Goal: Feedback & Contribution: Contribute content

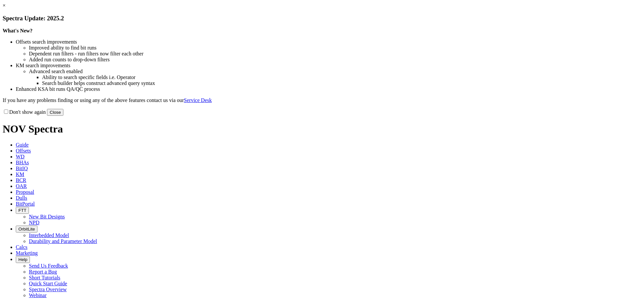
click at [63, 116] on button "Close" at bounding box center [55, 112] width 16 height 7
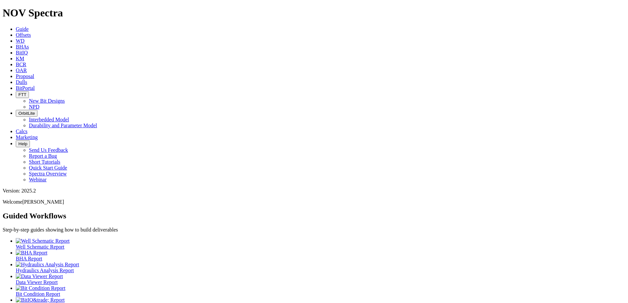
click at [16, 79] on icon at bounding box center [16, 82] width 0 height 6
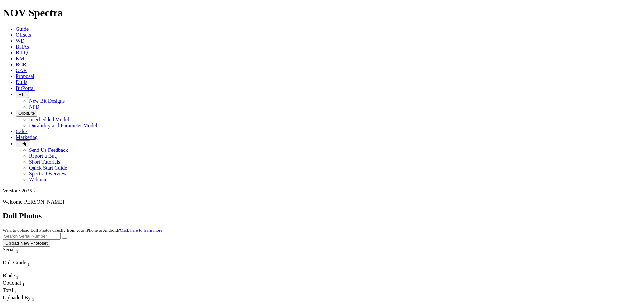
click at [61, 233] on input "text" at bounding box center [32, 236] width 58 height 7
paste input "A320535"
drag, startPoint x: 543, startPoint y: 28, endPoint x: 492, endPoint y: 29, distance: 51.6
click at [61, 233] on input "A320535" at bounding box center [32, 236] width 58 height 7
type input "A320535"
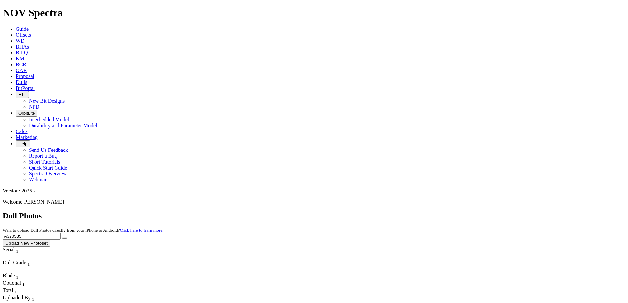
click at [67, 237] on button "submit" at bounding box center [64, 238] width 5 height 2
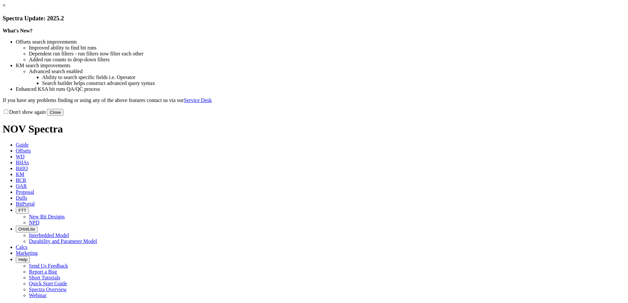
click at [63, 116] on button "Close" at bounding box center [55, 112] width 16 height 7
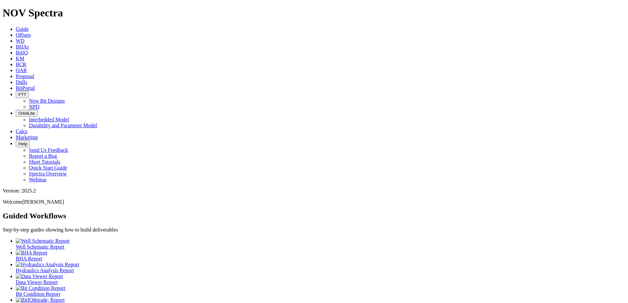
click at [27, 79] on link "Dulls" at bounding box center [21, 82] width 11 height 6
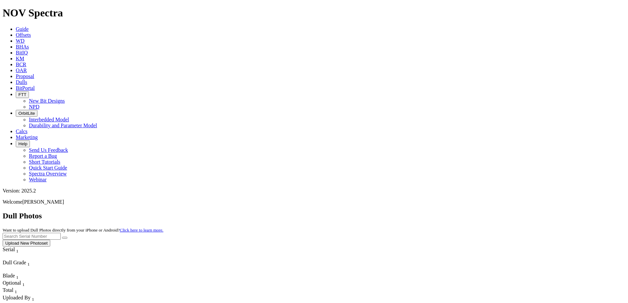
click at [31, 32] on link "Offsets" at bounding box center [23, 35] width 15 height 6
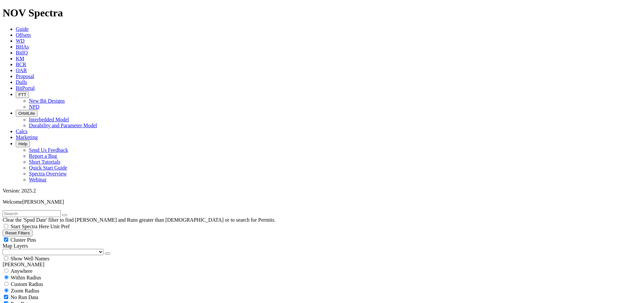
click at [54, 210] on input "text" at bounding box center [32, 213] width 58 height 7
paste input "19032481"
type input "19032481"
click at [42, 249] on select "US Counties Alberta, CA Townships British Columbia, CA Townships British Columb…" at bounding box center [53, 252] width 101 height 6
click at [5, 249] on select "US Counties Alberta, CA Townships British Columbia, CA Townships British Columb…" at bounding box center [53, 252] width 101 height 6
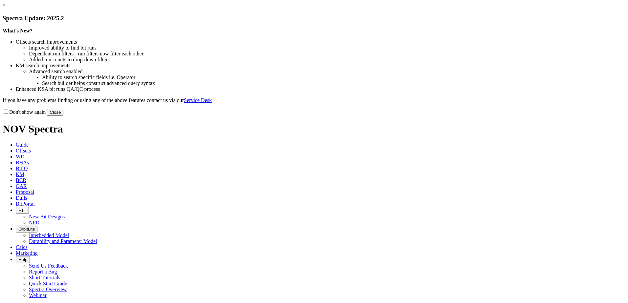
click at [6, 8] on link "×" at bounding box center [4, 6] width 3 height 6
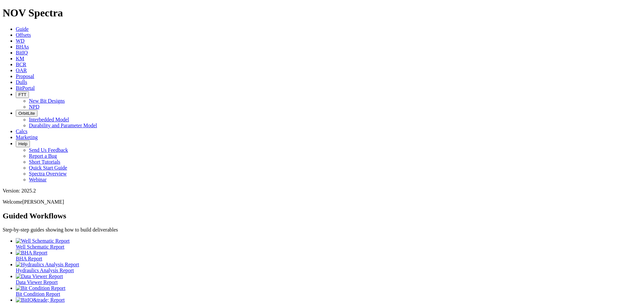
drag, startPoint x: 275, startPoint y: 12, endPoint x: 271, endPoint y: 12, distance: 4.6
click at [27, 79] on span "Dulls" at bounding box center [21, 82] width 11 height 6
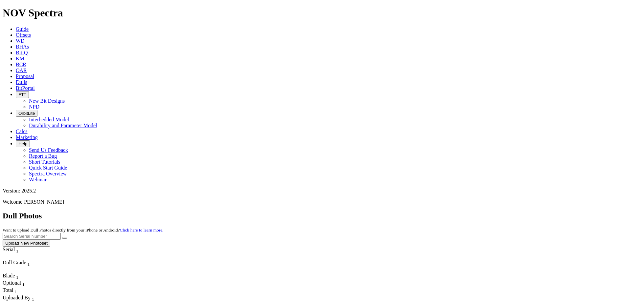
click at [61, 233] on input "text" at bounding box center [32, 236] width 58 height 7
paste input "A316934"
drag, startPoint x: 541, startPoint y: 30, endPoint x: 489, endPoint y: 29, distance: 52.2
click at [61, 233] on input "A316934" at bounding box center [32, 236] width 58 height 7
type input "A316934"
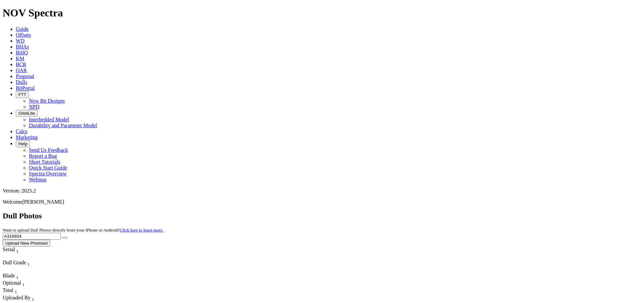
click at [67, 237] on button "submit" at bounding box center [64, 238] width 5 height 2
click at [61, 233] on input "A316934" at bounding box center [32, 236] width 58 height 7
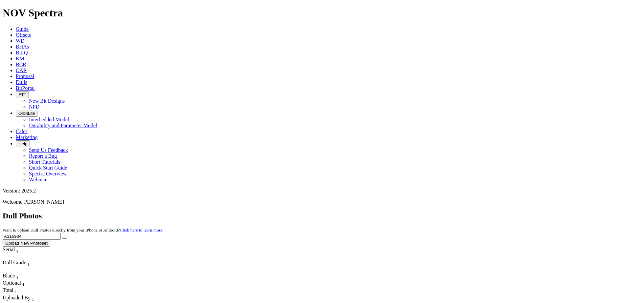
click at [50, 240] on button "Upload New Photoset" at bounding box center [27, 243] width 48 height 7
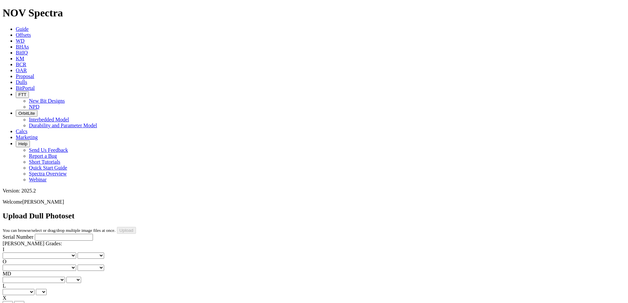
click at [35, 234] on input "Serial Number" at bounding box center [64, 237] width 58 height 7
paste input "A316934"
type input "A316934"
click at [22, 253] on select "No lost, worn or damaged cutters 0 1 2 3 4 5 6 7 8 No diamond table left on any…" at bounding box center [40, 256] width 74 height 6
select select "number:1"
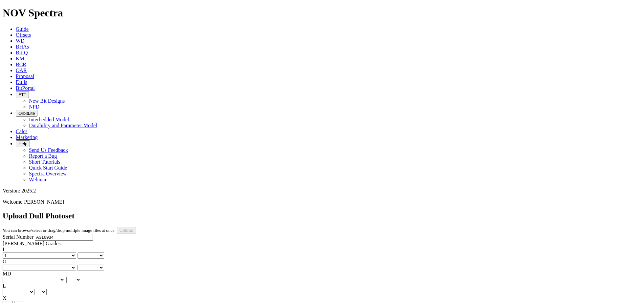
click at [13, 253] on select "No lost, worn or damaged cutters 0 1 2 3 4 5 6 7 8 No diamond table left on any…" at bounding box center [40, 256] width 74 height 6
select select "number:1"
click at [49, 265] on select "No lost, worn or damaged cutters 0 1 2 3 4 5 6 7 8 No diamond table left on any…" at bounding box center [40, 268] width 74 height 6
select select "number:3"
click at [47, 265] on select "No lost, worn or damaged cutters 0 1 2 3 4 5 6 7 8 No diamond table left on any…" at bounding box center [40, 268] width 74 height 6
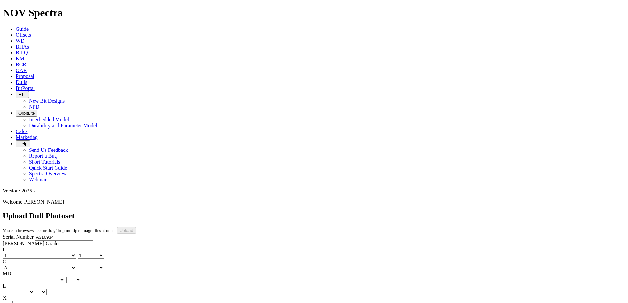
select select "number:3"
click at [26, 277] on select "BF - Bond Failure BT - Broken Teeth/Cutters BU - Balled Up Bit CR - Cored CT - …" at bounding box center [34, 280] width 62 height 6
select select "string:CT"
click at [13, 277] on select "BF - Bond Failure BT - Broken Teeth/Cutters BU - Balled Up Bit CR - Cored CT - …" at bounding box center [34, 280] width 62 height 6
select select "string:CT"
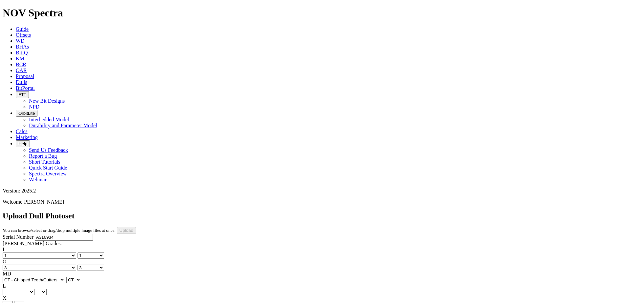
click at [34, 289] on select "A - All C - Cone G - Gauge N - Nose S - Shoulder T - Taper" at bounding box center [19, 292] width 32 height 6
select select "string:S"
click at [34, 289] on select "A - All C - Cone G - Gauge N - Nose S - Shoulder T - Taper" at bounding box center [19, 292] width 32 height 6
select select "string:S"
click at [13, 301] on select "X" at bounding box center [8, 304] width 10 height 6
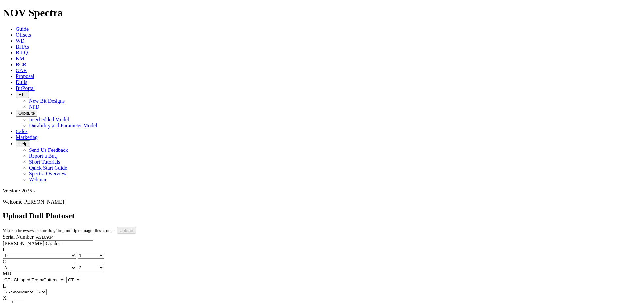
select select "string:X"
click at [13, 301] on select "X" at bounding box center [8, 304] width 10 height 6
select select "string:X"
select select "string:I"
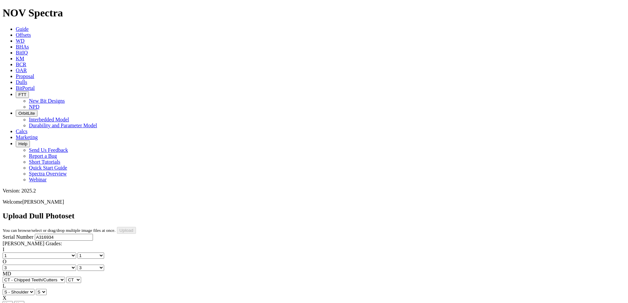
select select "string:I"
select select "string:WT"
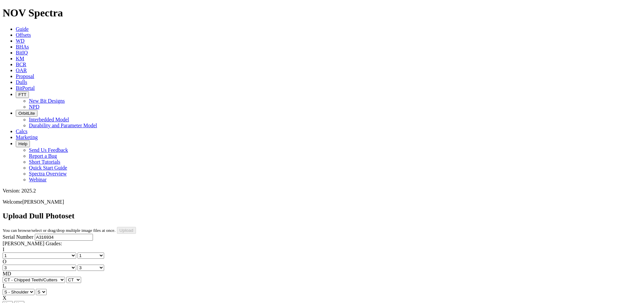
select select "string:WT"
select select "string:_"
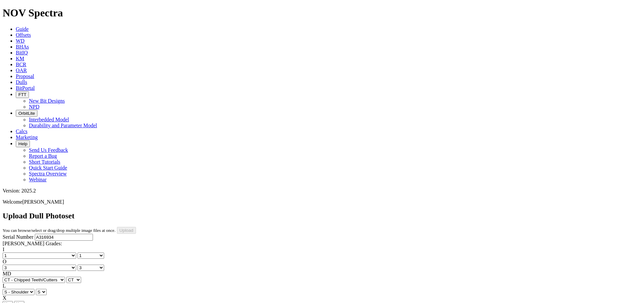
type input "8/14/25"
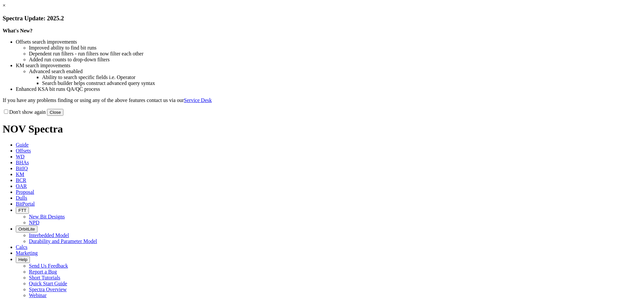
click at [63, 116] on button "Close" at bounding box center [55, 112] width 16 height 7
